Goal: Navigation & Orientation: Find specific page/section

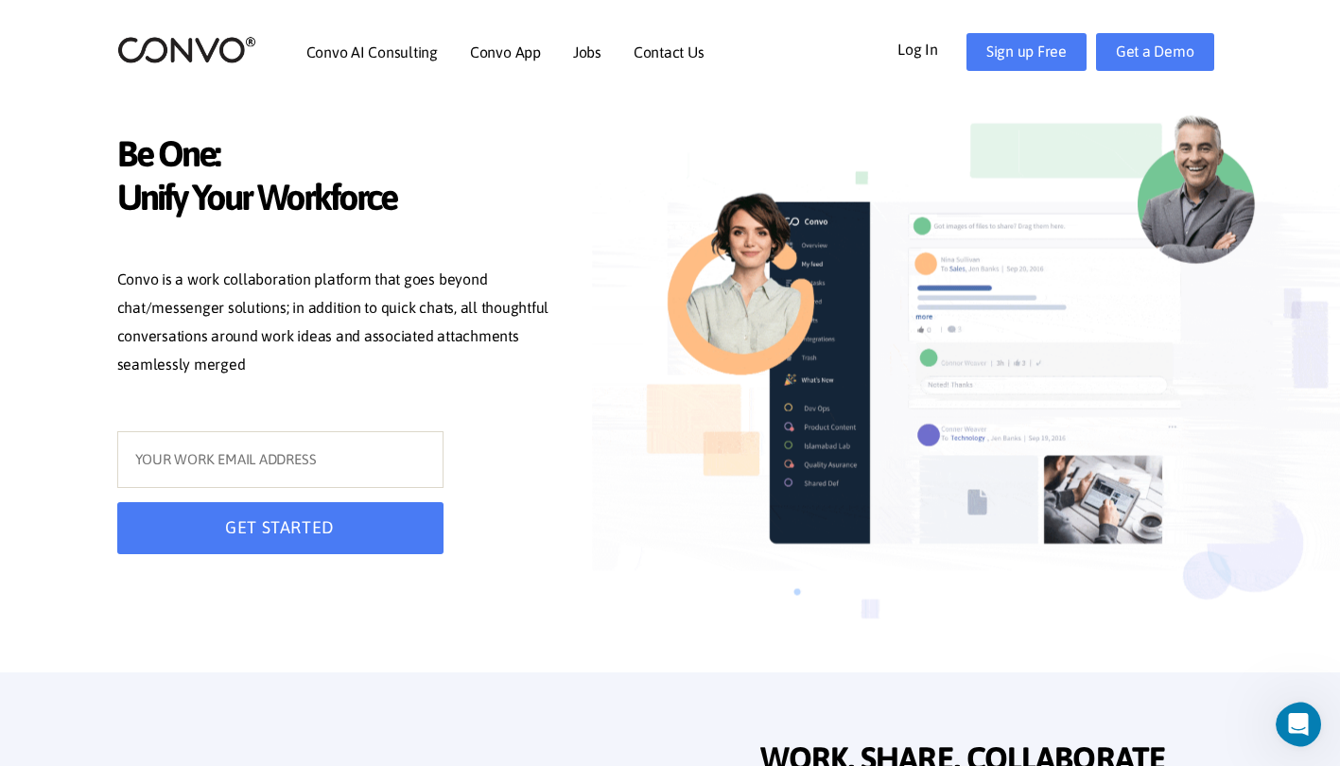
drag, startPoint x: 504, startPoint y: 50, endPoint x: 564, endPoint y: 4, distance: 75.5
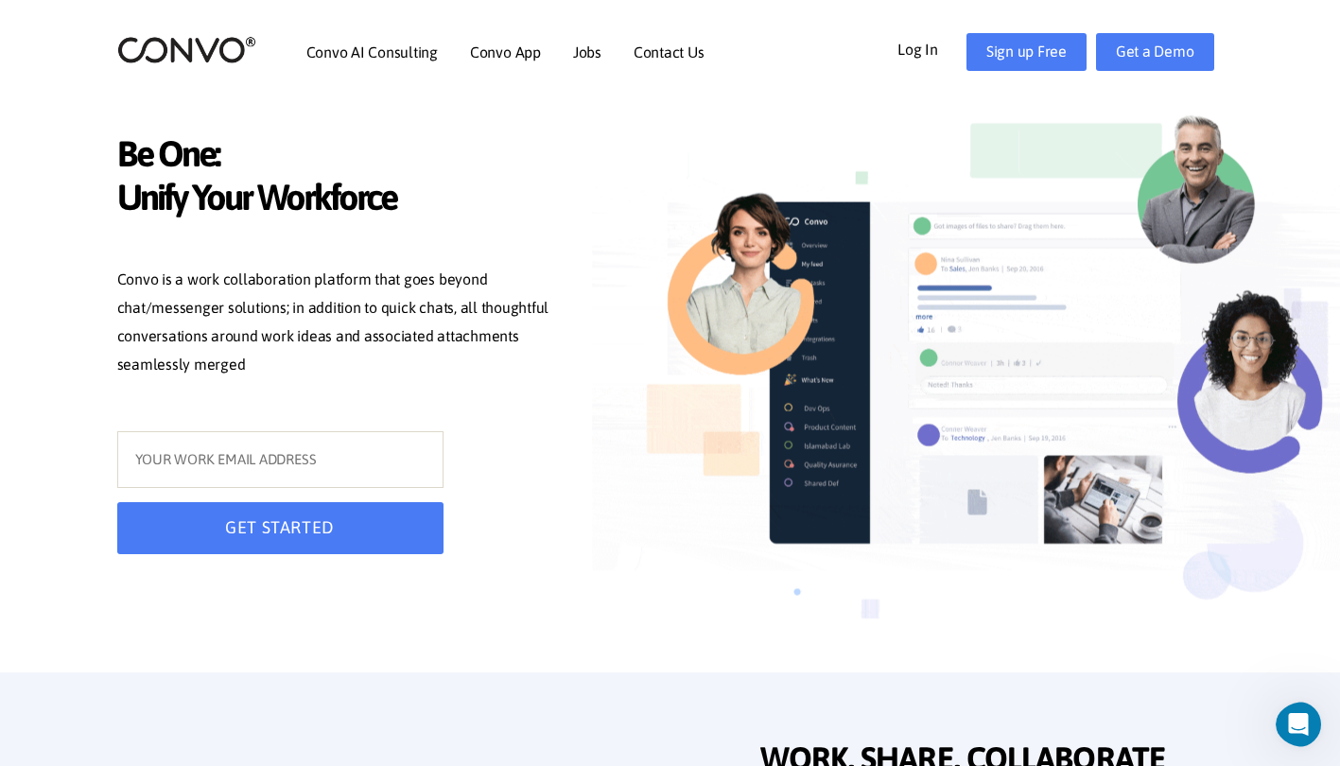
click at [504, 50] on link "Convo App" at bounding box center [505, 51] width 71 height 15
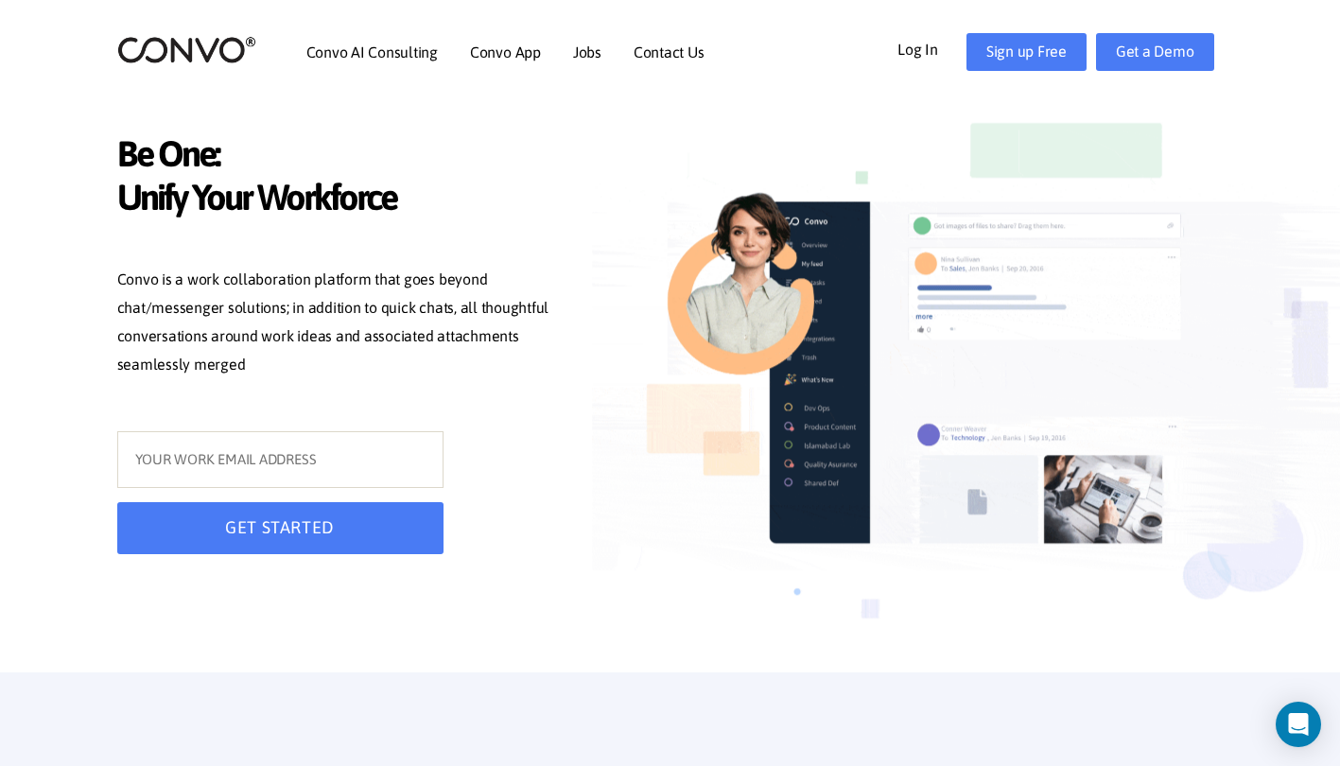
click at [503, 52] on link "Convo App" at bounding box center [505, 51] width 71 height 15
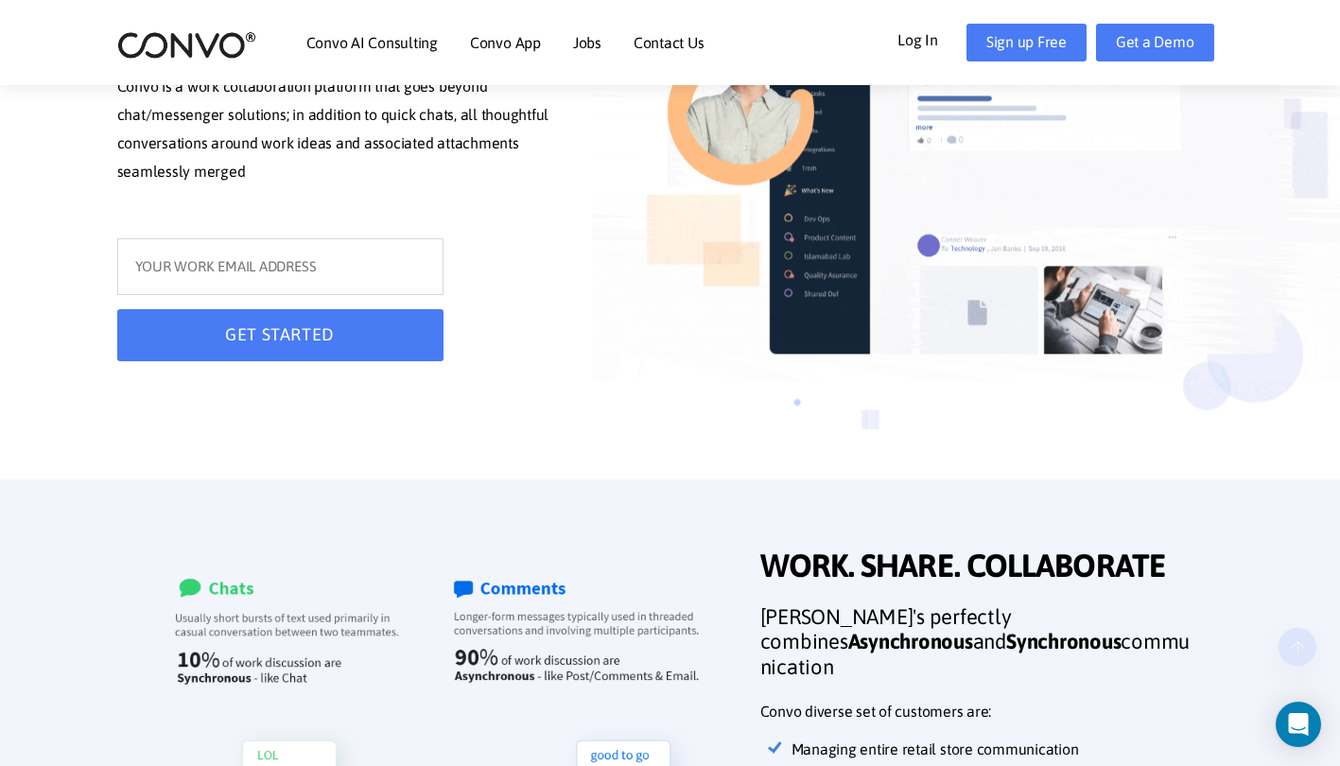
scroll to position [236, 0]
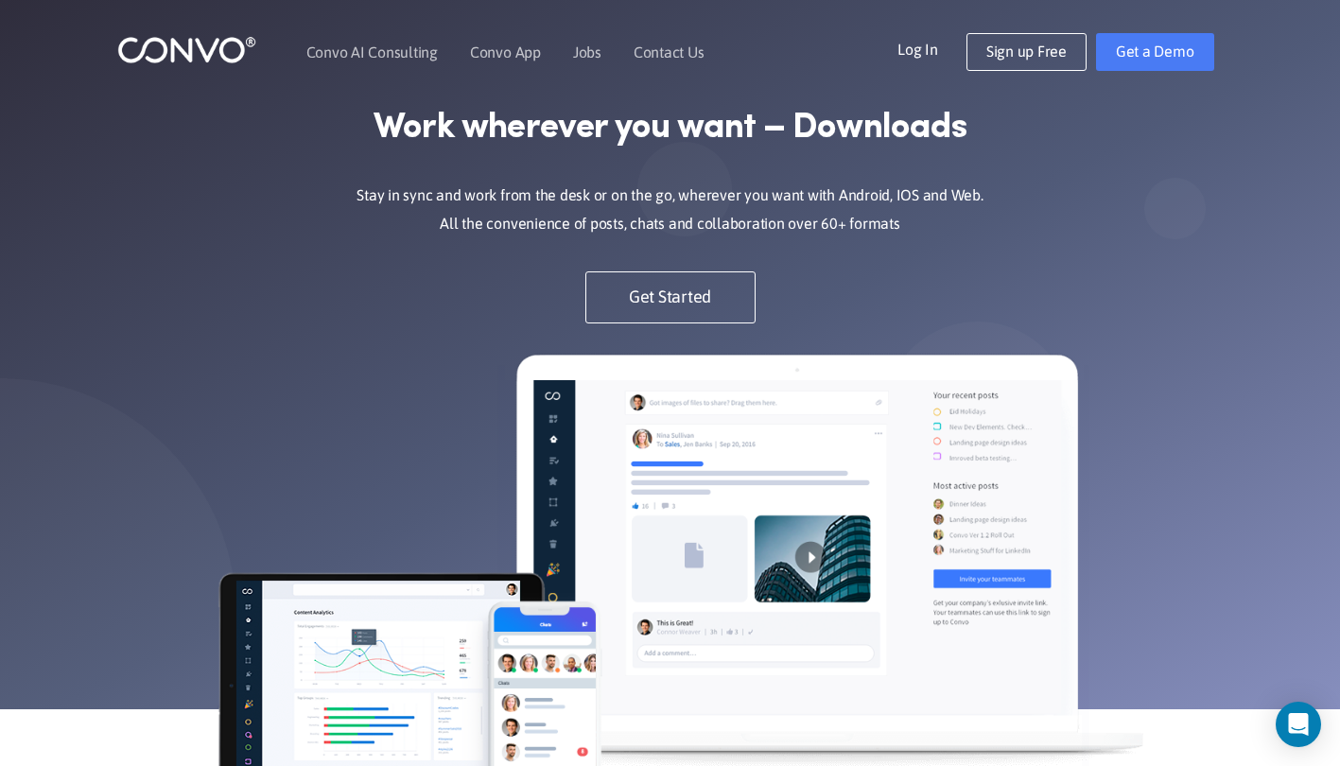
click at [505, 52] on link "Convo App" at bounding box center [505, 51] width 71 height 15
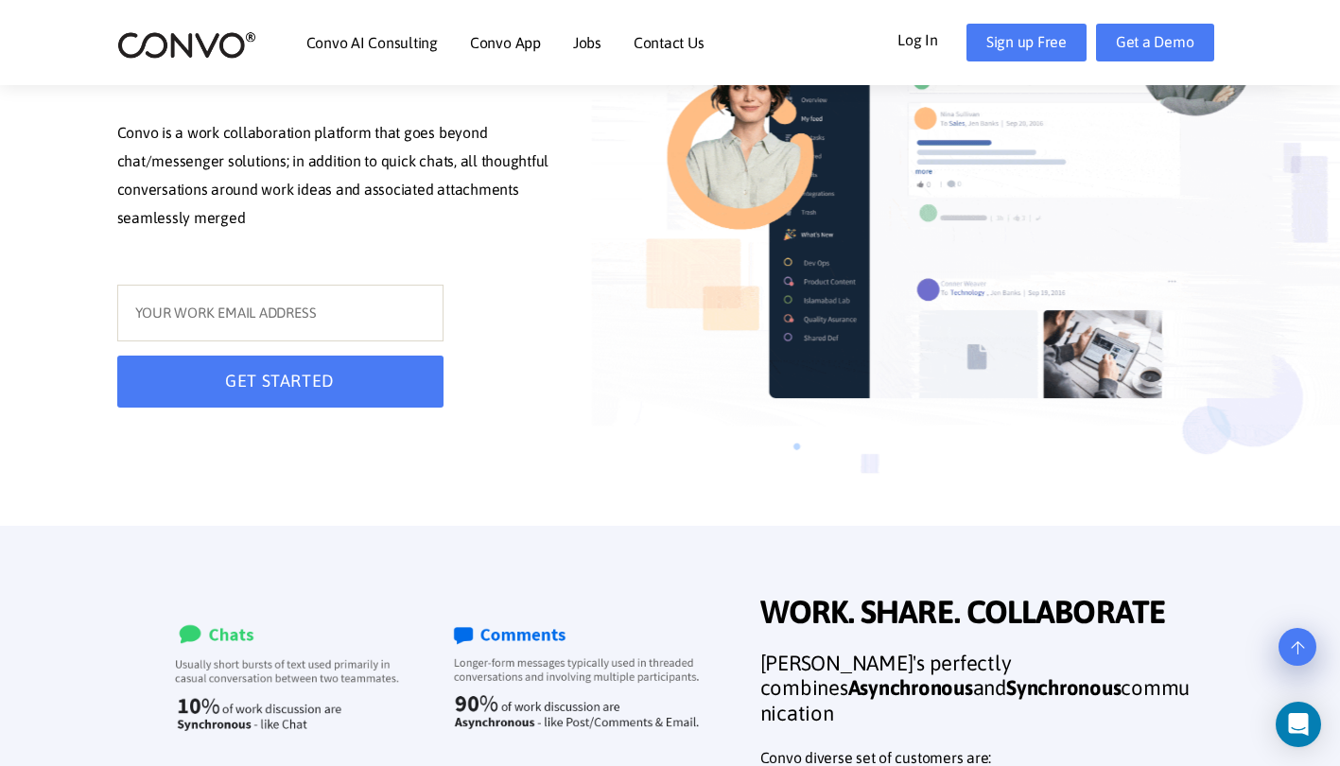
scroll to position [142, 0]
